Goal: Information Seeking & Learning: Learn about a topic

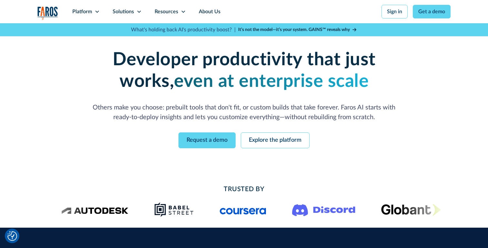
click at [327, 30] on strong "It’s not the model—it’s your system. GAINS™ reveals why" at bounding box center [294, 29] width 112 height 5
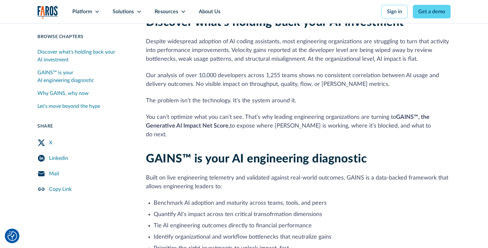
scroll to position [140, 0]
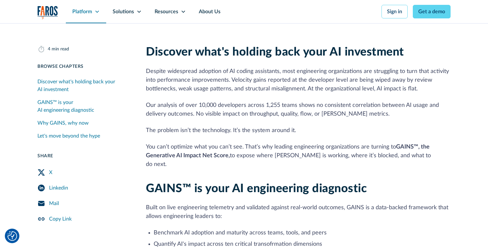
click at [87, 11] on div "Platform" at bounding box center [82, 12] width 20 height 8
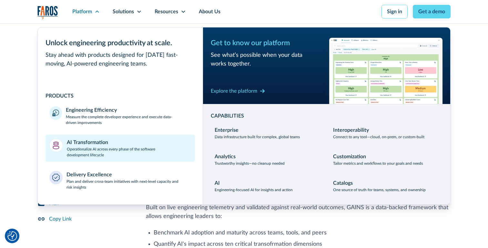
click at [102, 142] on div "AI Transformation" at bounding box center [87, 143] width 41 height 8
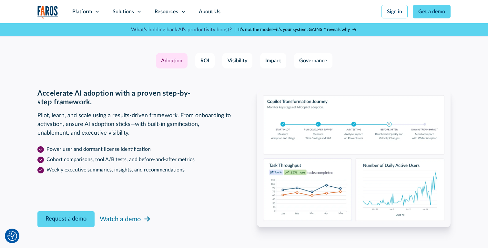
scroll to position [981, 0]
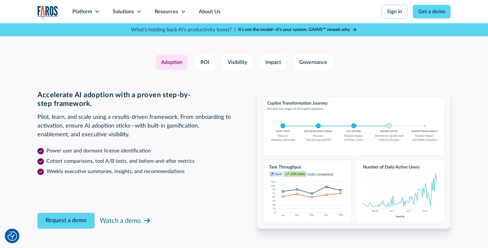
click at [197, 55] on div "Adoption ROI Visibility Impact Governance" at bounding box center [244, 63] width 414 height 16
click at [197, 57] on link "ROI" at bounding box center [204, 63] width 19 height 16
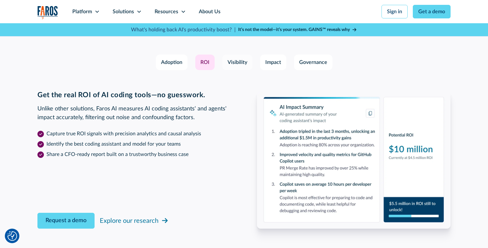
click at [237, 61] on div "Visibility" at bounding box center [238, 62] width 20 height 8
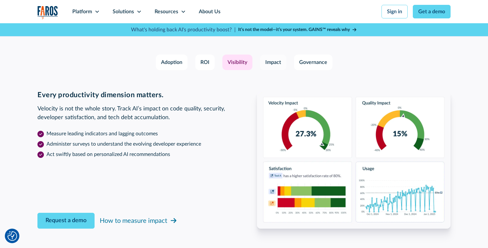
click at [284, 59] on link "Impact" at bounding box center [273, 63] width 26 height 16
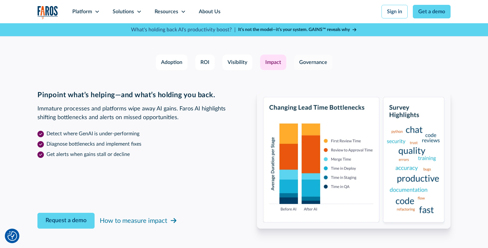
drag, startPoint x: 296, startPoint y: 54, endPoint x: 298, endPoint y: 60, distance: 6.2
click at [295, 55] on div "Adoption ROI Visibility Impact Governance" at bounding box center [244, 63] width 414 height 16
click at [298, 60] on link "Governance" at bounding box center [313, 63] width 38 height 16
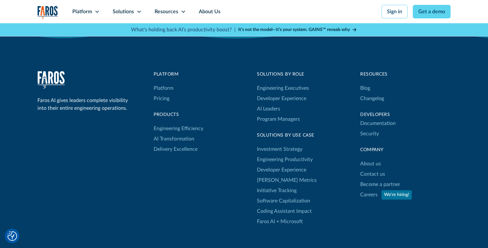
scroll to position [2086, 0]
click at [372, 164] on link "About us" at bounding box center [371, 165] width 21 height 10
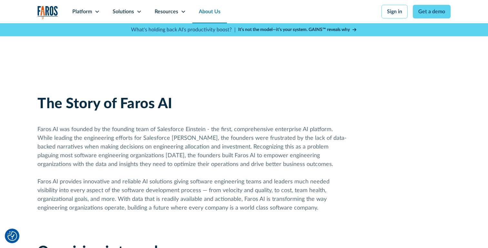
scroll to position [311, 0]
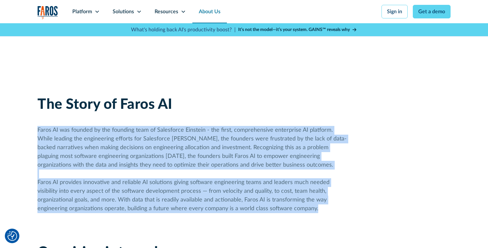
drag, startPoint x: 296, startPoint y: 222, endPoint x: 290, endPoint y: 115, distance: 107.1
click at [290, 114] on div "The Story of Faros AI Faros AI was founded by the founding team of Salesforce E…" at bounding box center [192, 187] width 310 height 182
click at [290, 115] on div "The Story of Faros AI Faros AI was founded by the founding team of Salesforce E…" at bounding box center [192, 187] width 310 height 182
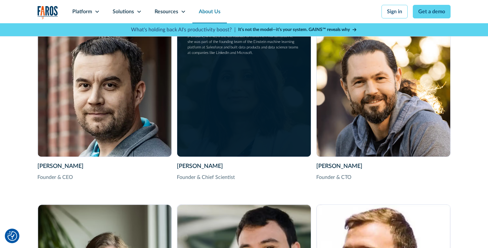
scroll to position [1002, 0]
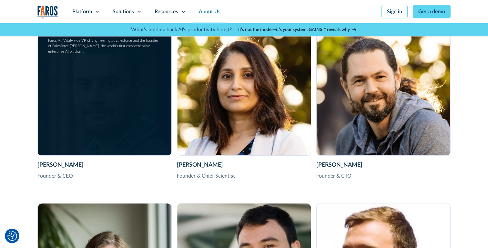
click at [88, 120] on div "Vitaly Gordon Founder & CEO Vitaly Gordon is the Co-founder & CEO of Faros AI. …" at bounding box center [105, 89] width 134 height 134
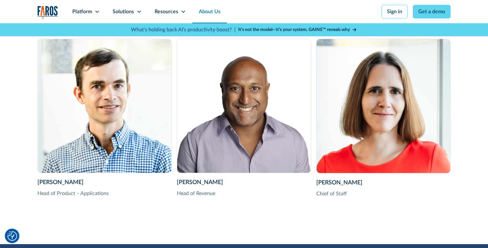
scroll to position [1346, 0]
